Goal: Find specific page/section: Find specific page/section

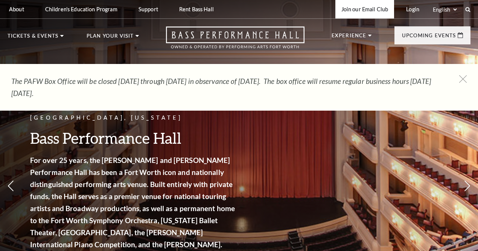
click at [363, 9] on link "Join our Email Club" at bounding box center [365, 9] width 59 height 18
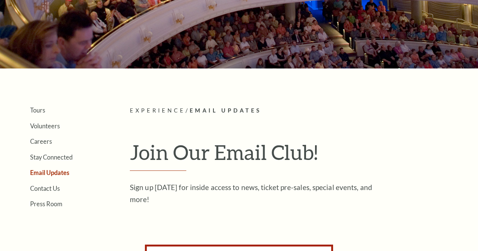
scroll to position [222, 0]
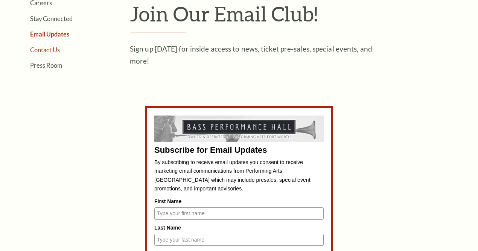
click at [52, 52] on link "Contact Us" at bounding box center [45, 49] width 30 height 7
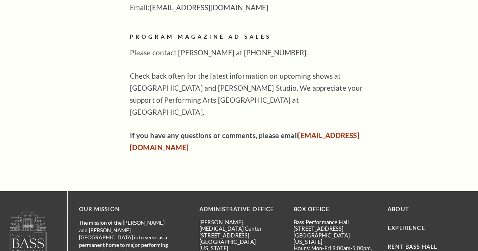
scroll to position [596, 0]
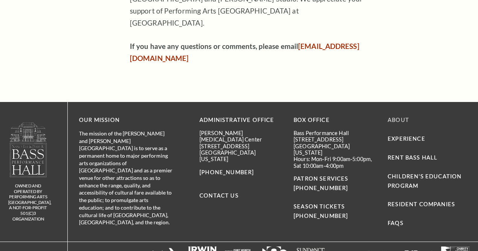
click at [405, 117] on link "About" at bounding box center [398, 120] width 21 height 6
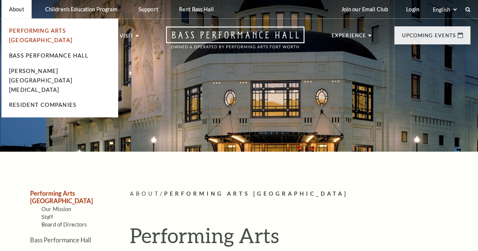
click at [15, 30] on link "Performing Arts [GEOGRAPHIC_DATA]" at bounding box center [40, 36] width 63 height 16
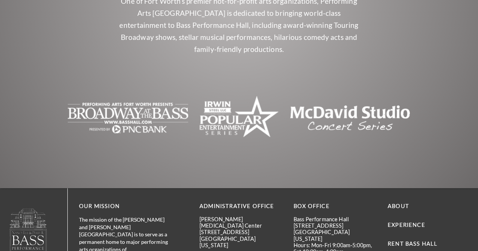
scroll to position [1858, 0]
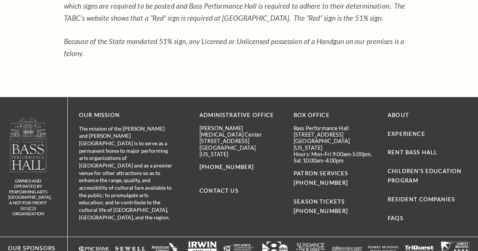
scroll to position [1034, 0]
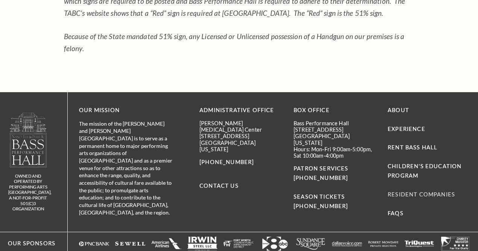
click at [417, 191] on link "Resident Companies" at bounding box center [421, 194] width 67 height 6
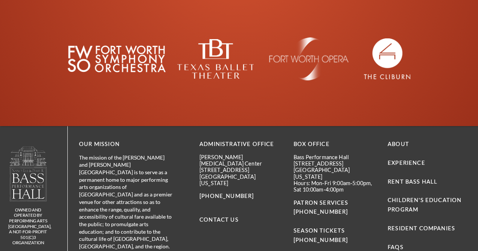
scroll to position [1783, 0]
